Goal: Use online tool/utility: Utilize a website feature to perform a specific function

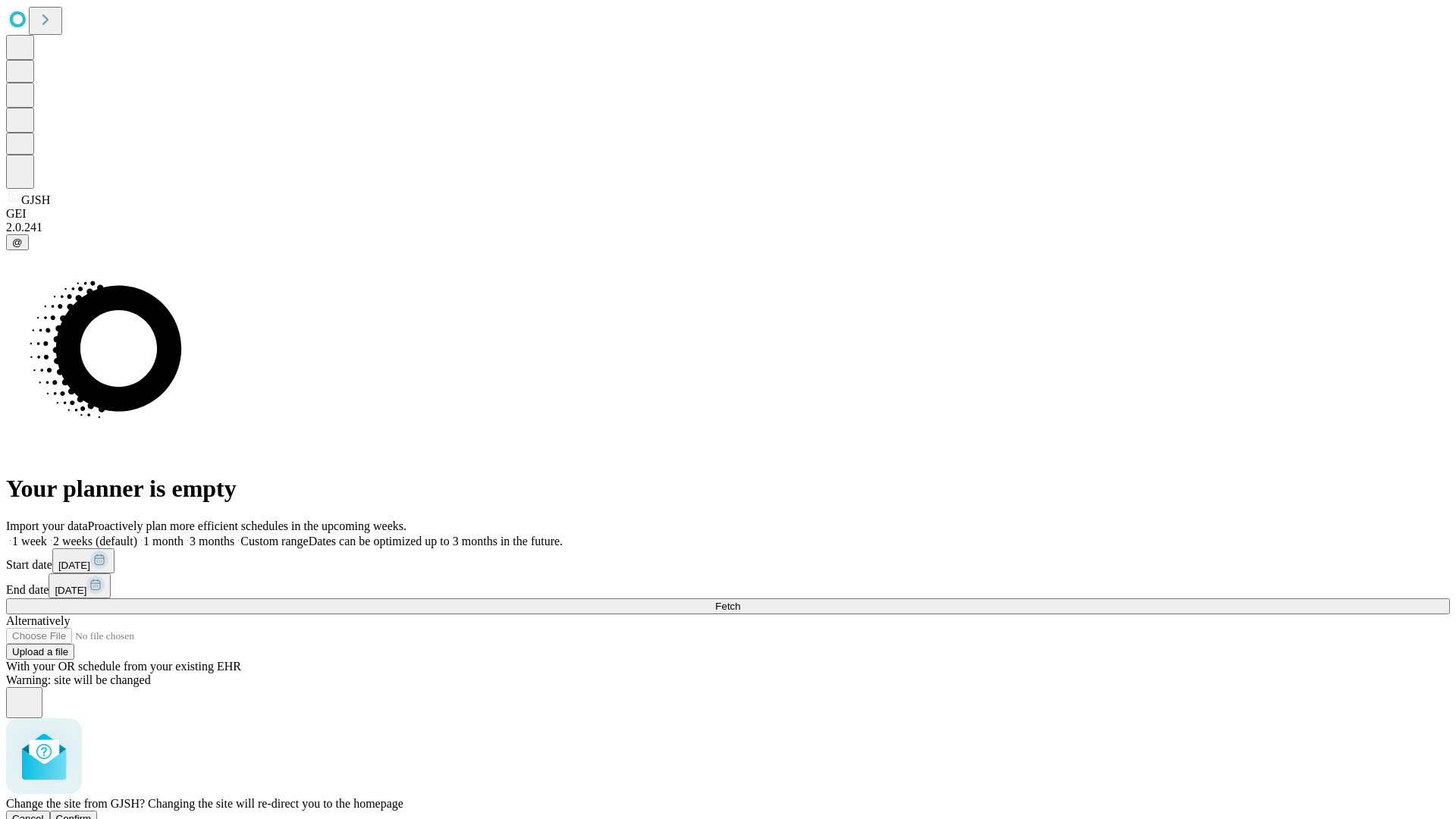
click at [92, 813] on span "Confirm" at bounding box center [74, 818] width 36 height 11
click at [184, 534] on label "1 month" at bounding box center [160, 540] width 46 height 13
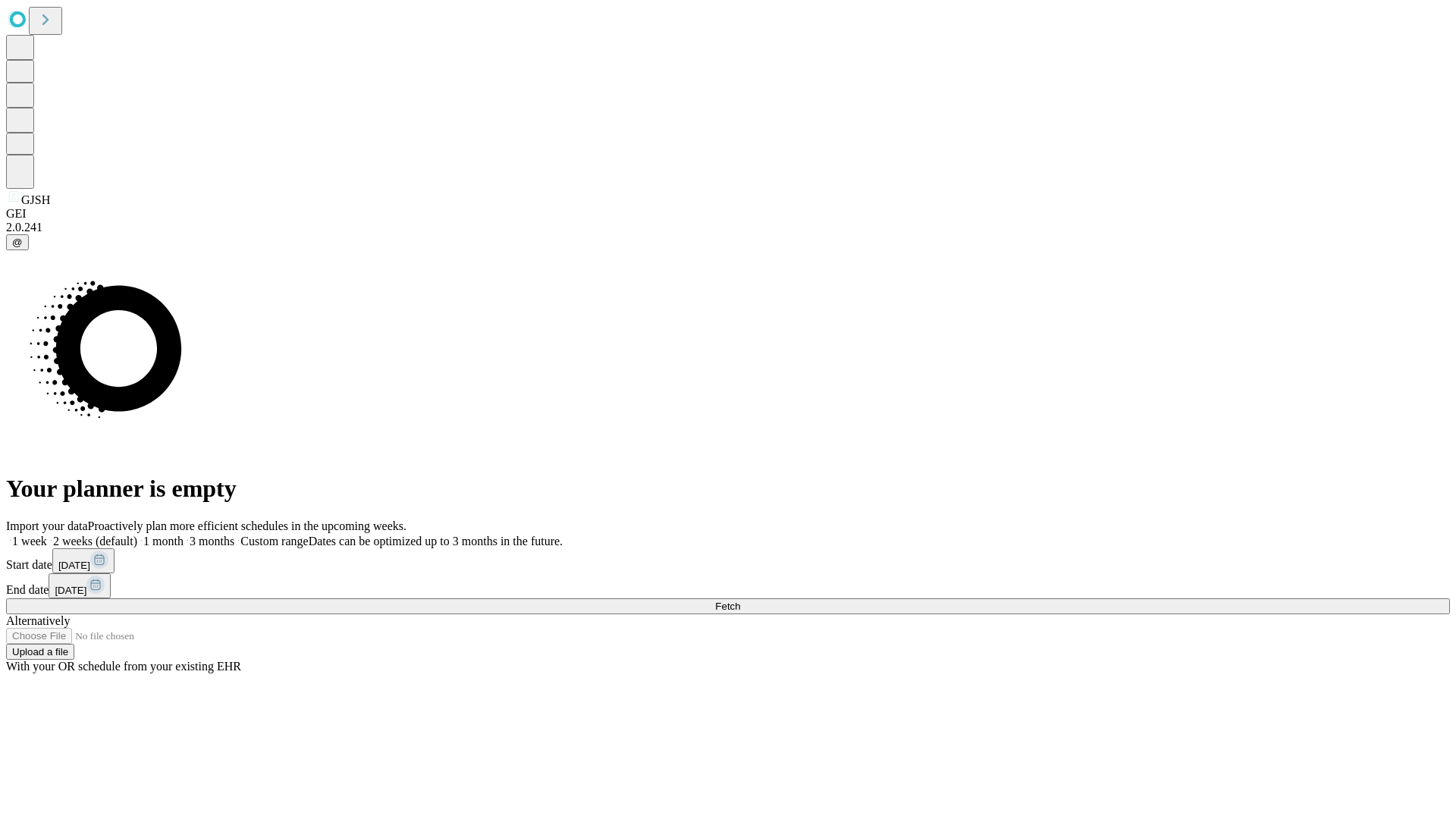
click at [740, 600] on span "Fetch" at bounding box center [727, 606] width 25 height 11
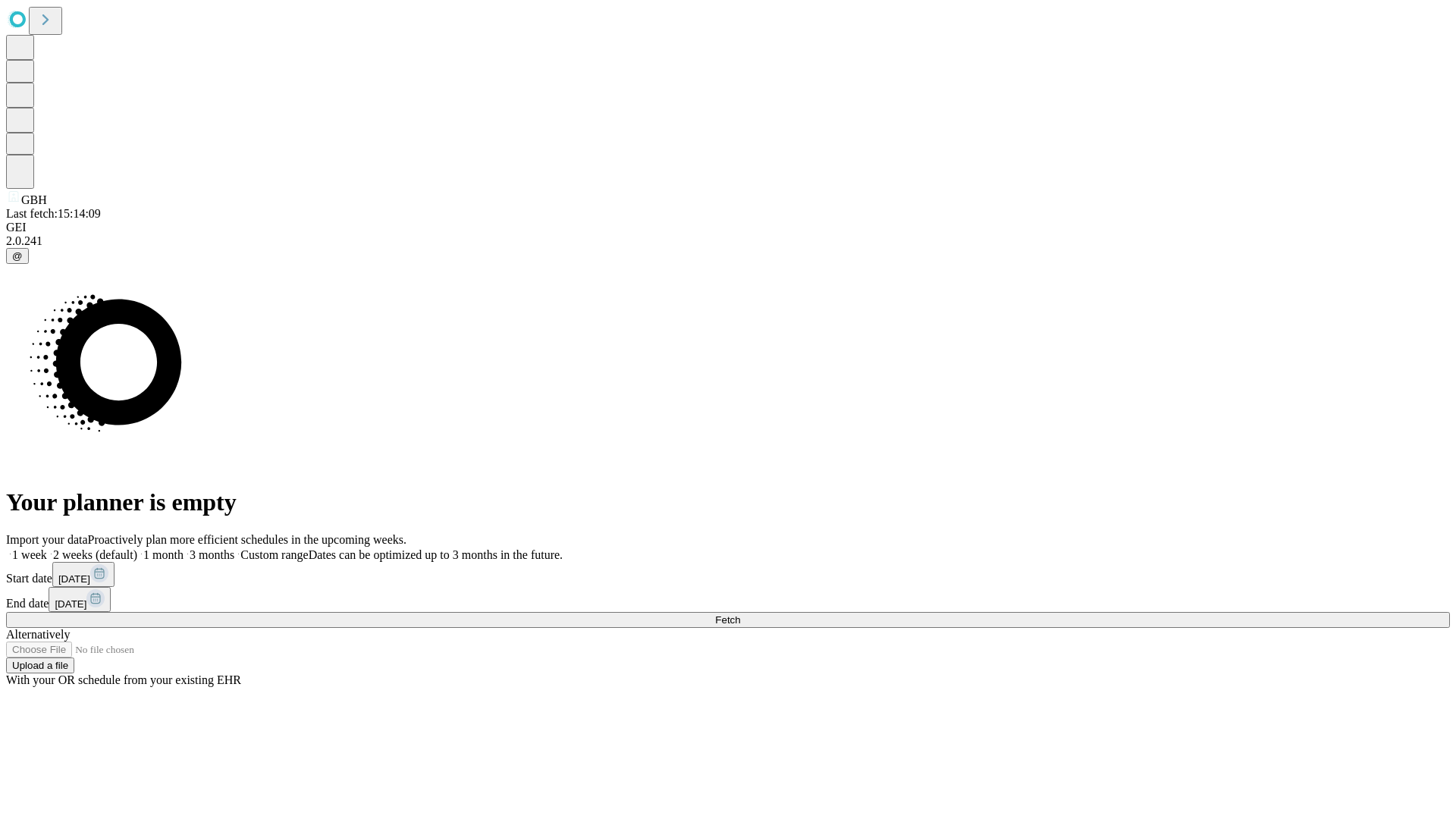
click at [740, 614] on span "Fetch" at bounding box center [727, 619] width 25 height 11
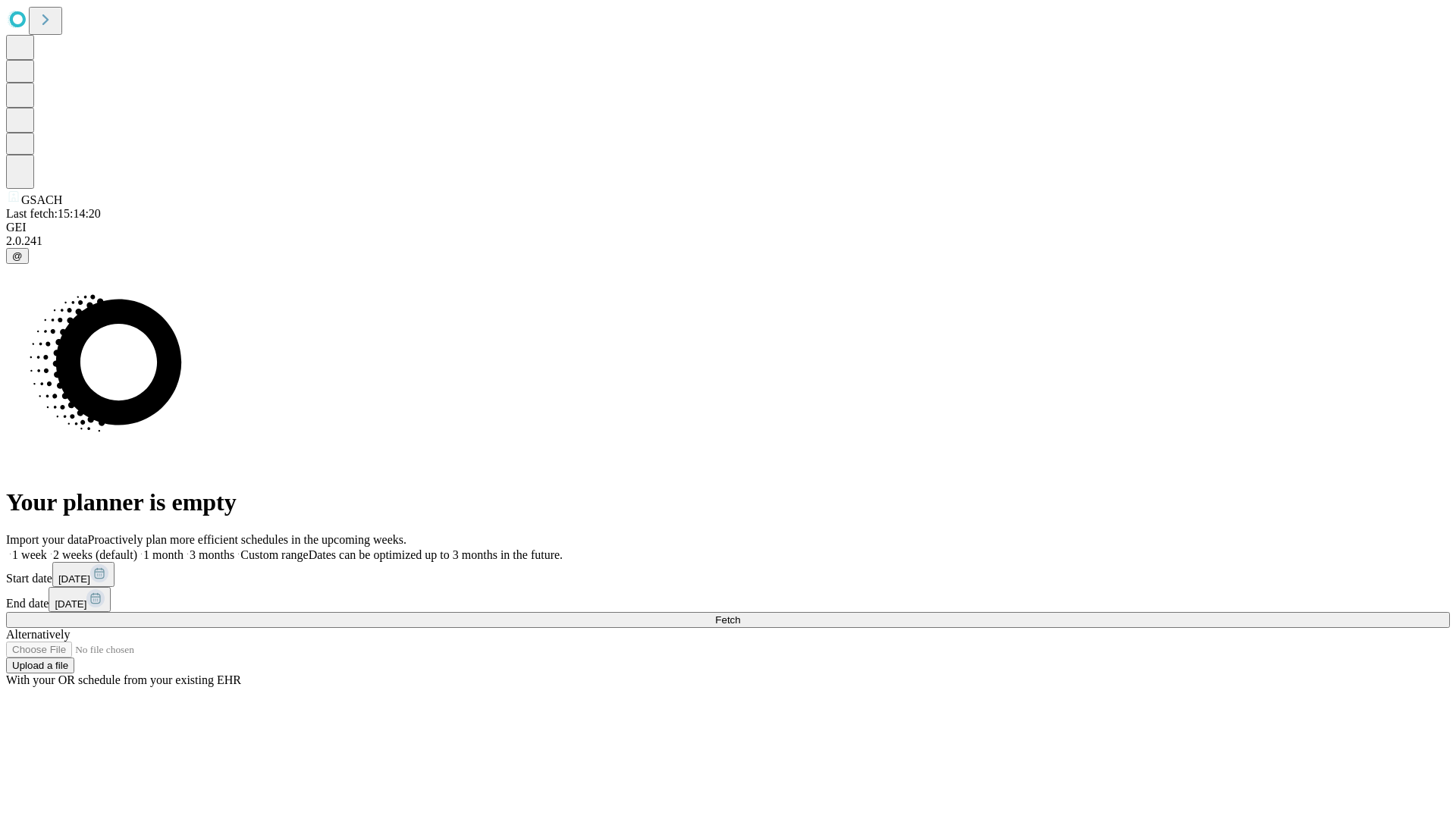
click at [184, 548] on label "1 month" at bounding box center [160, 554] width 46 height 13
click at [740, 614] on span "Fetch" at bounding box center [727, 619] width 25 height 11
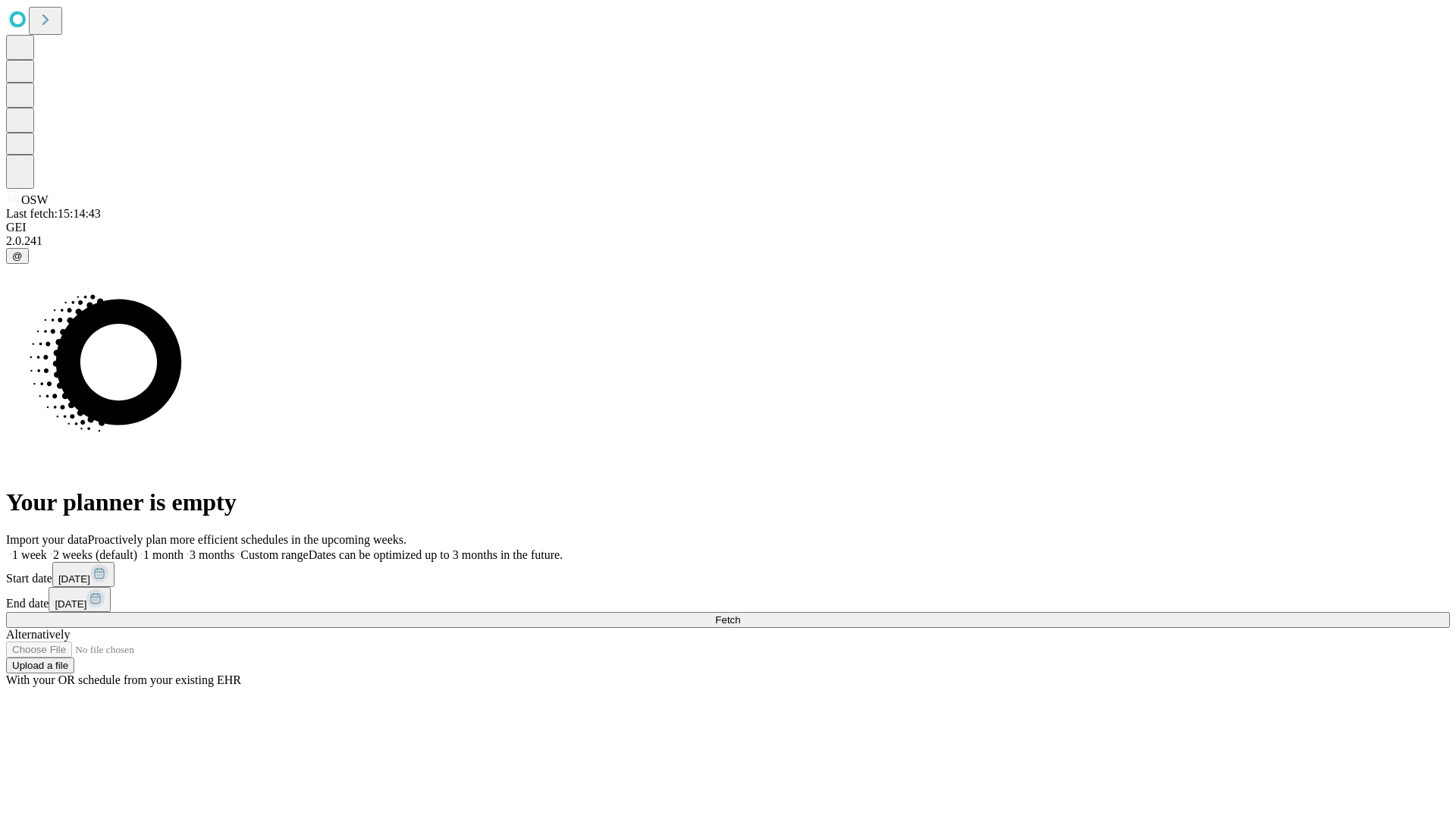
click at [740, 614] on span "Fetch" at bounding box center [727, 619] width 25 height 11
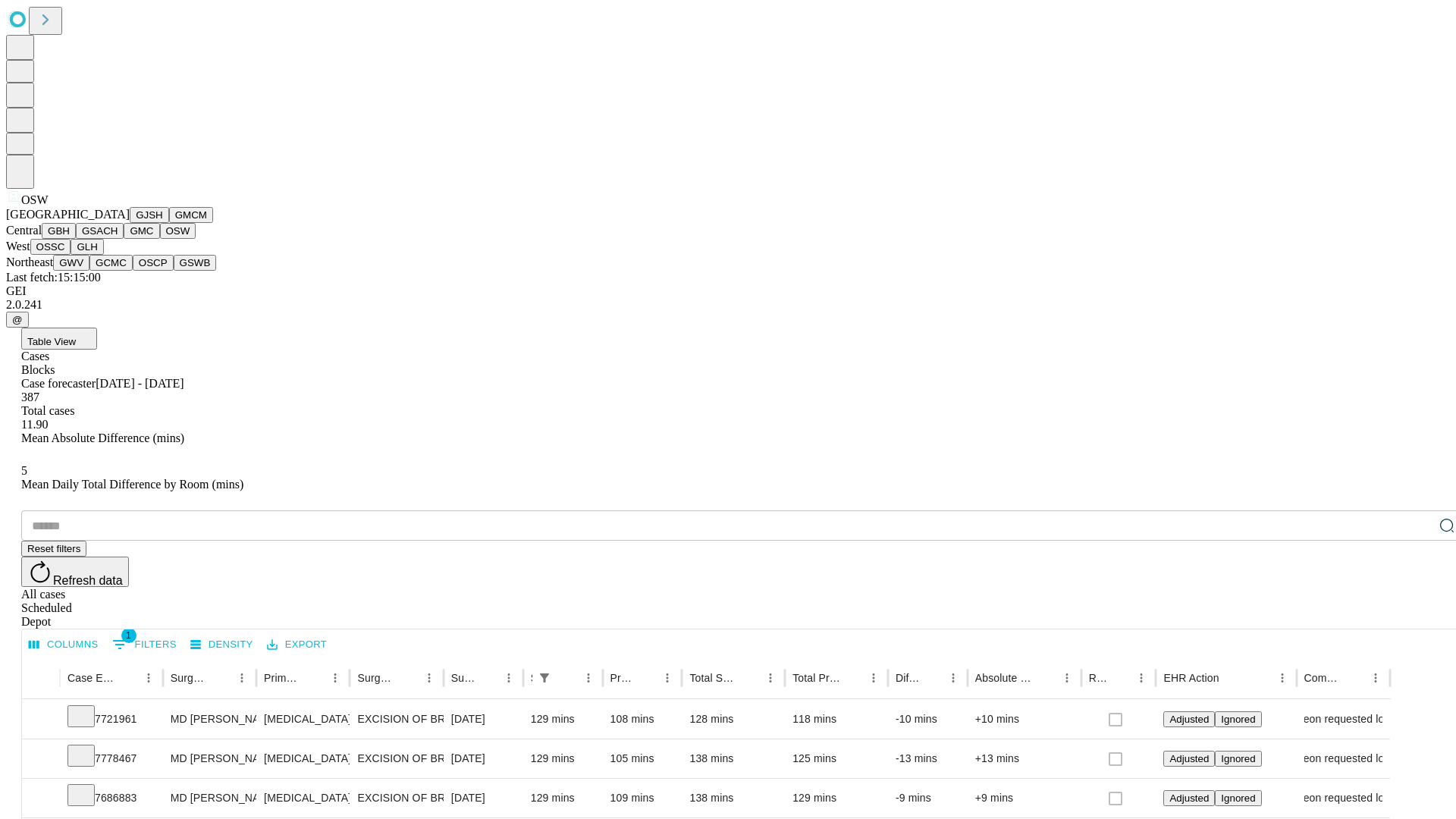
click at [71, 255] on button "OSSC" at bounding box center [51, 247] width 41 height 16
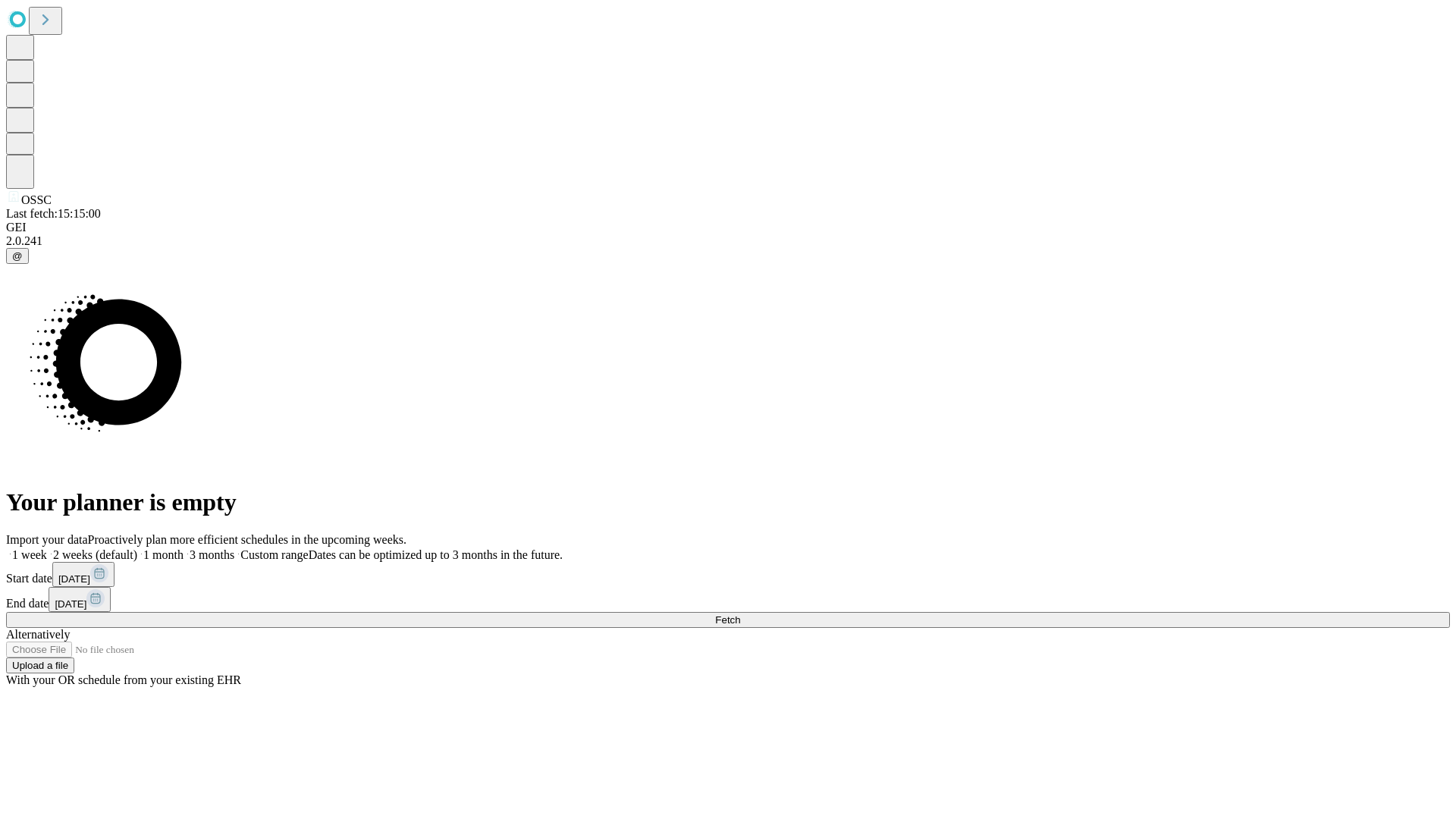
click at [184, 548] on label "1 month" at bounding box center [160, 554] width 46 height 13
click at [740, 614] on span "Fetch" at bounding box center [727, 619] width 25 height 11
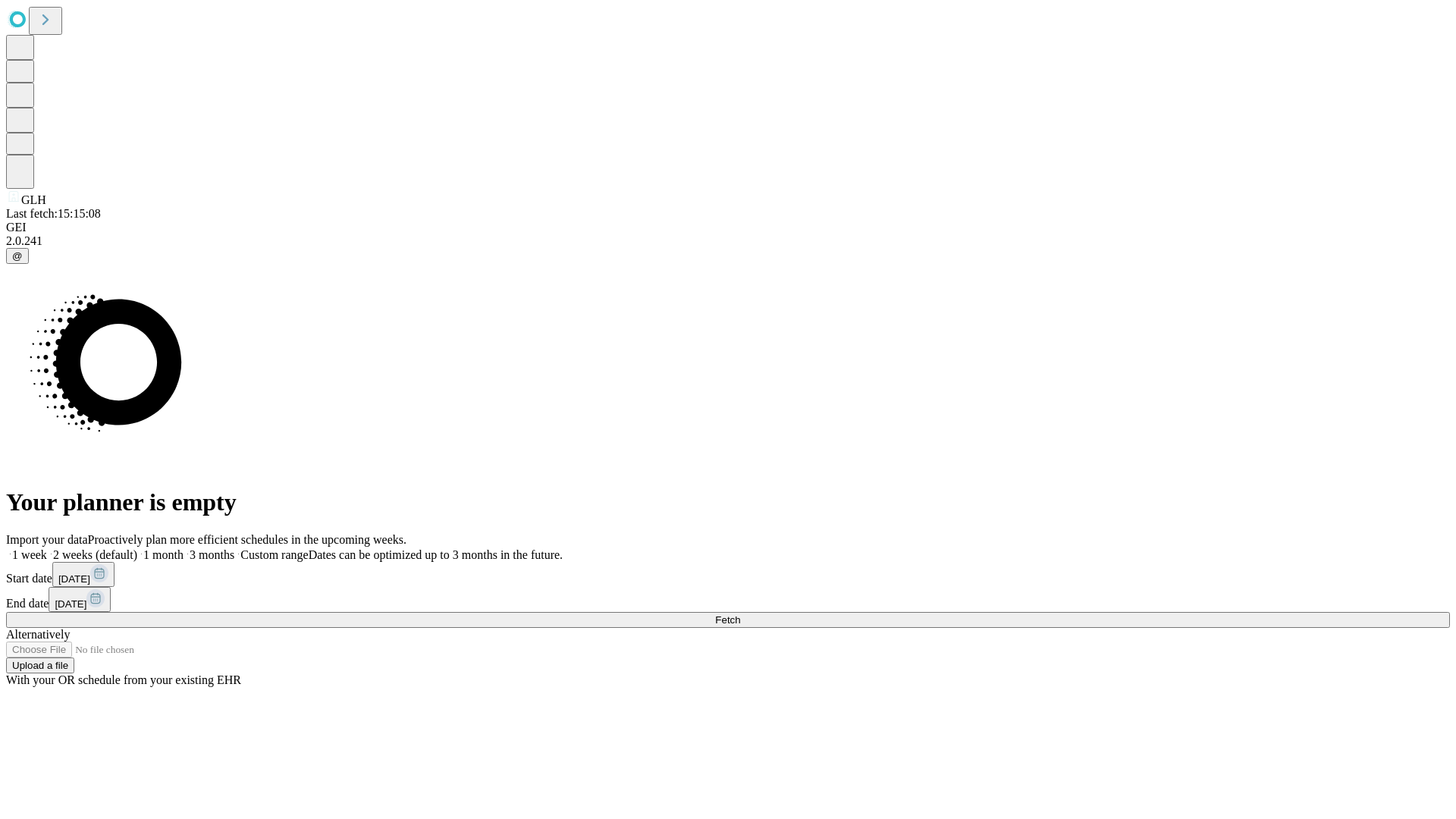
click at [184, 548] on label "1 month" at bounding box center [160, 554] width 46 height 13
click at [740, 614] on span "Fetch" at bounding box center [727, 619] width 25 height 11
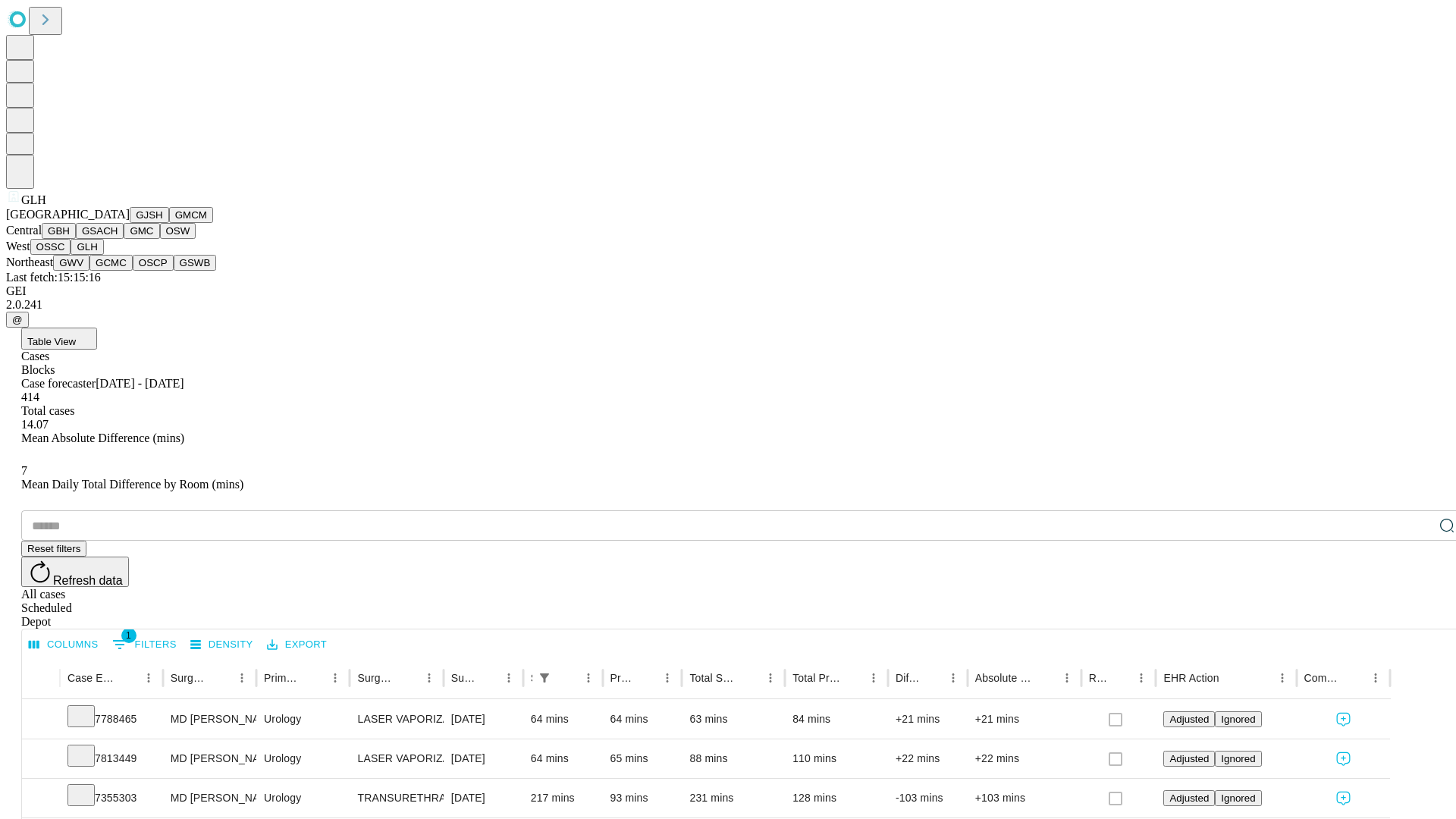
click at [90, 271] on button "GWV" at bounding box center [71, 263] width 36 height 16
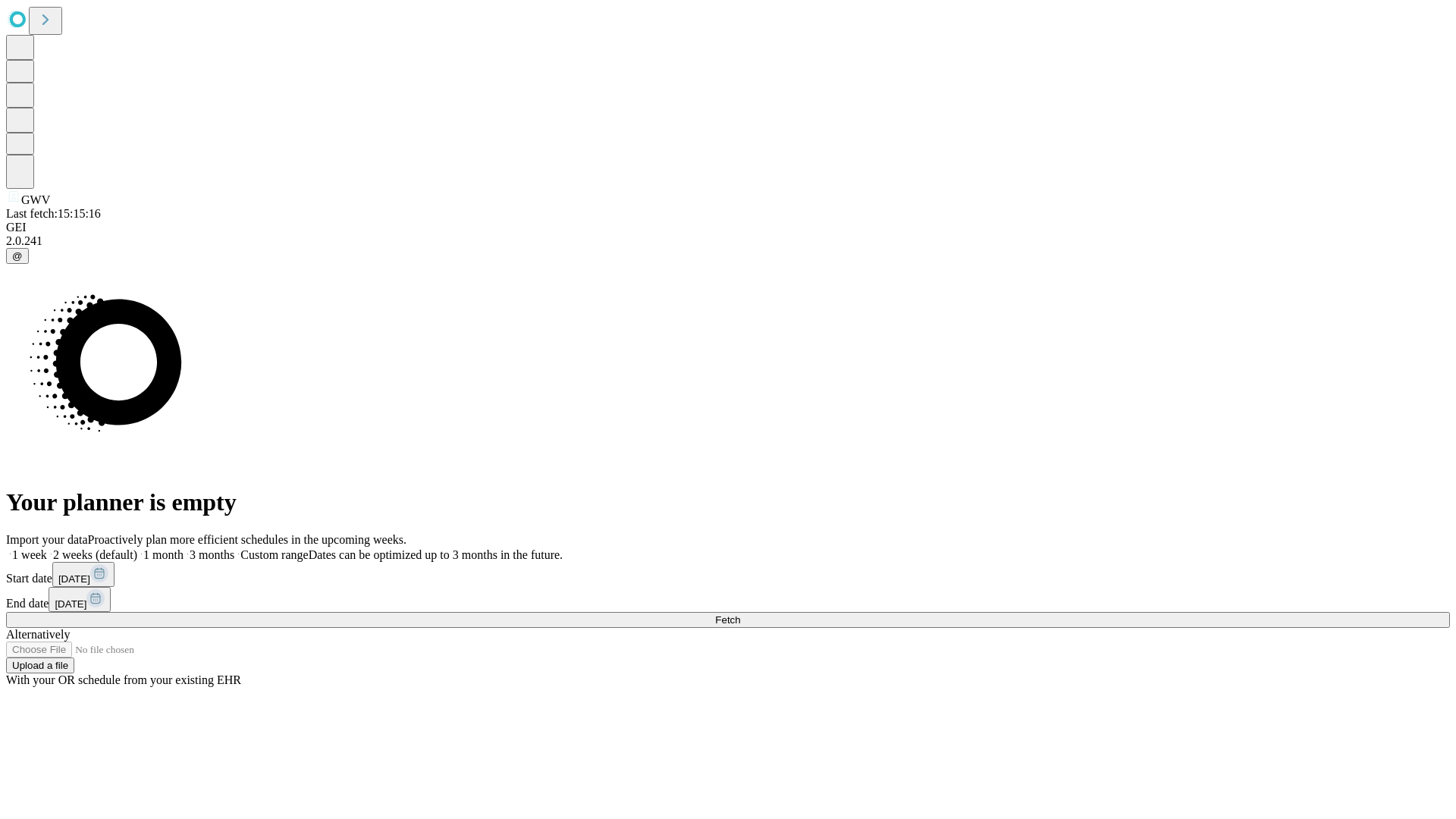
click at [184, 548] on label "1 month" at bounding box center [160, 554] width 46 height 13
click at [740, 614] on span "Fetch" at bounding box center [727, 619] width 25 height 11
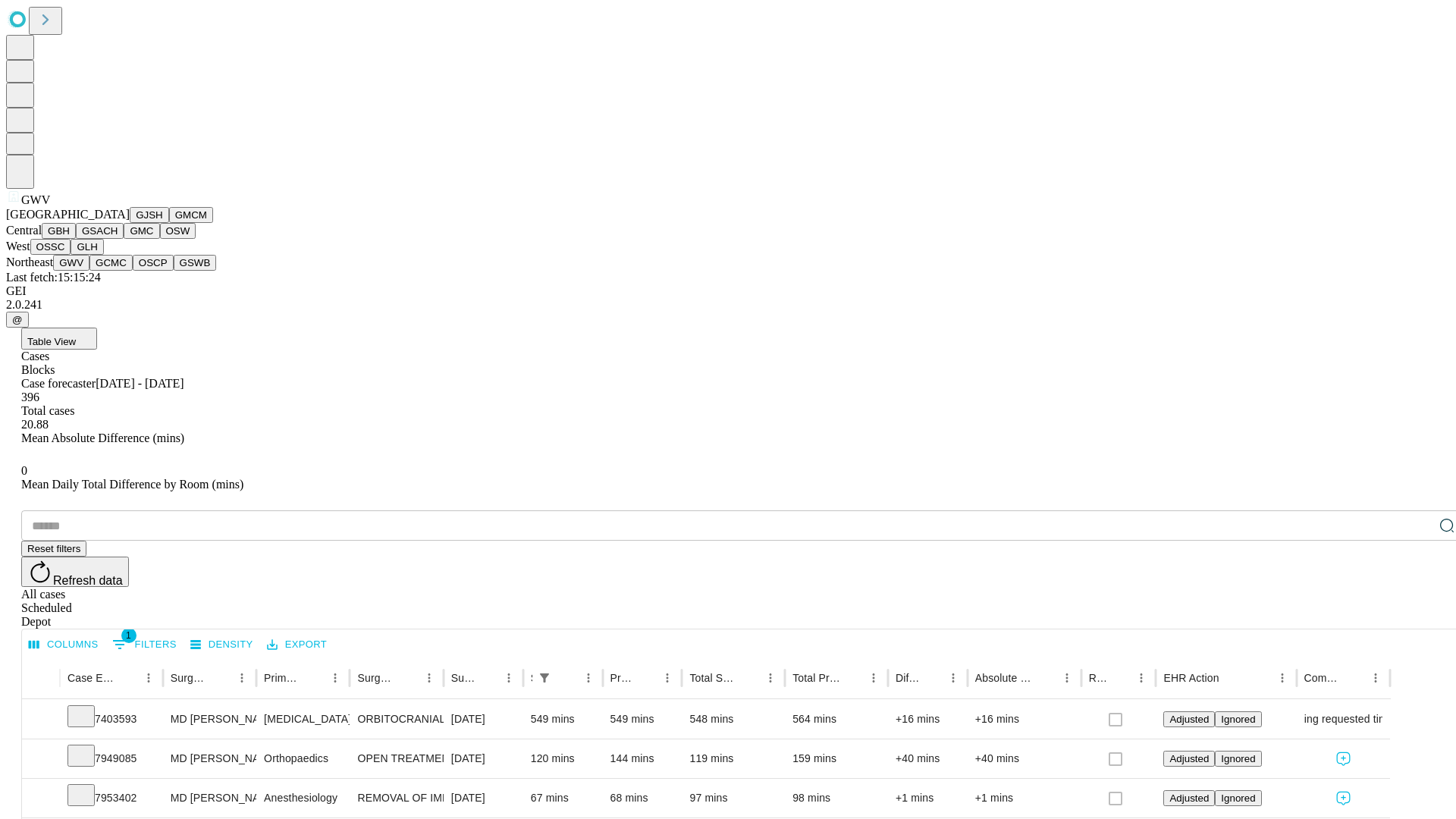
click at [118, 271] on button "GCMC" at bounding box center [111, 263] width 43 height 16
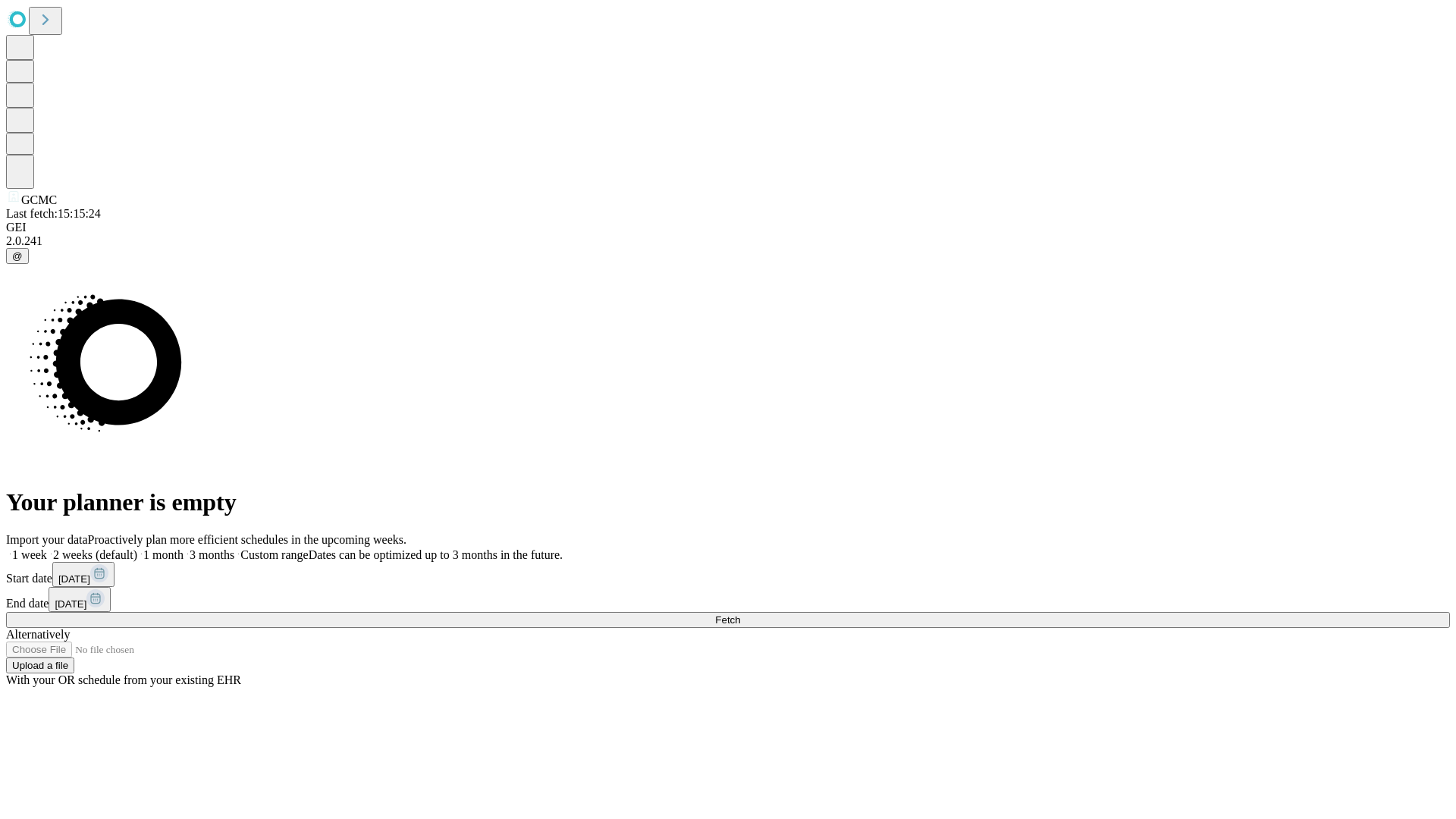
click at [184, 548] on label "1 month" at bounding box center [160, 554] width 46 height 13
click at [740, 614] on span "Fetch" at bounding box center [727, 619] width 25 height 11
